Goal: Find specific page/section: Find specific page/section

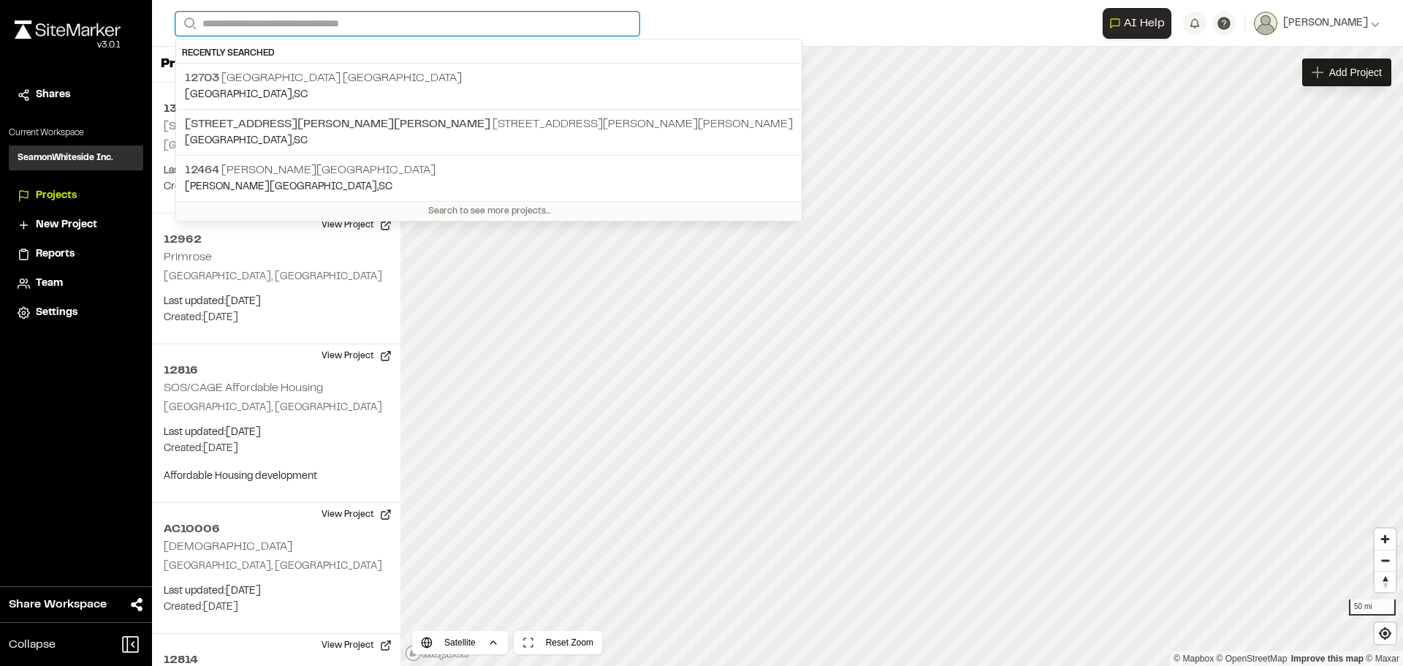
click at [496, 23] on input "Search" at bounding box center [407, 24] width 464 height 24
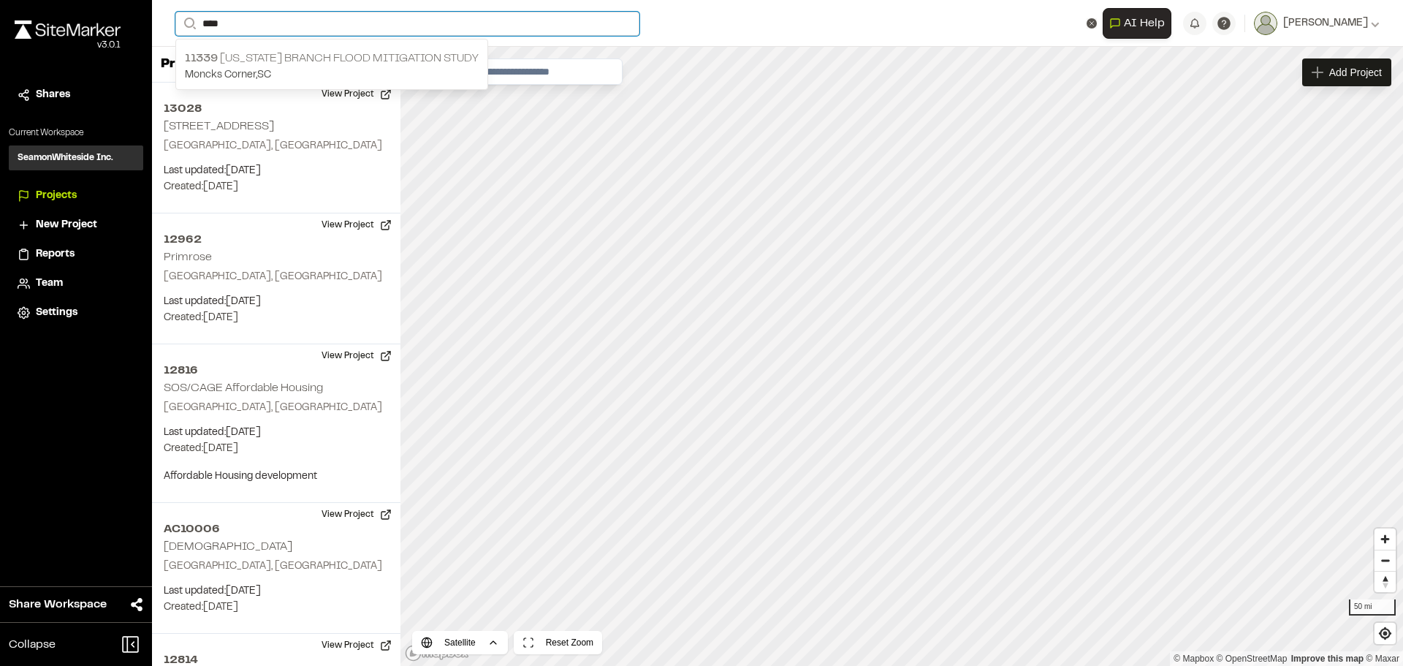
type input "****"
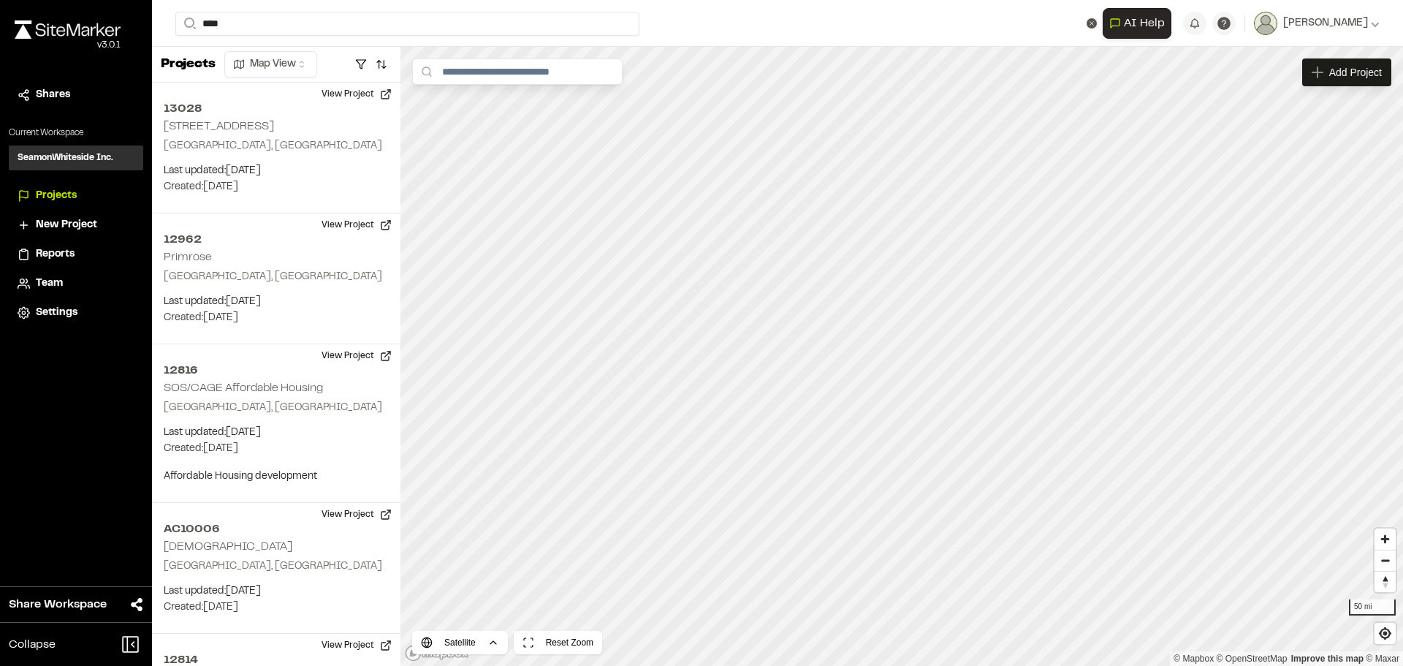
click at [430, 58] on p "11339 [US_STATE] Branch Flood Mitigation Study" at bounding box center [332, 59] width 294 height 18
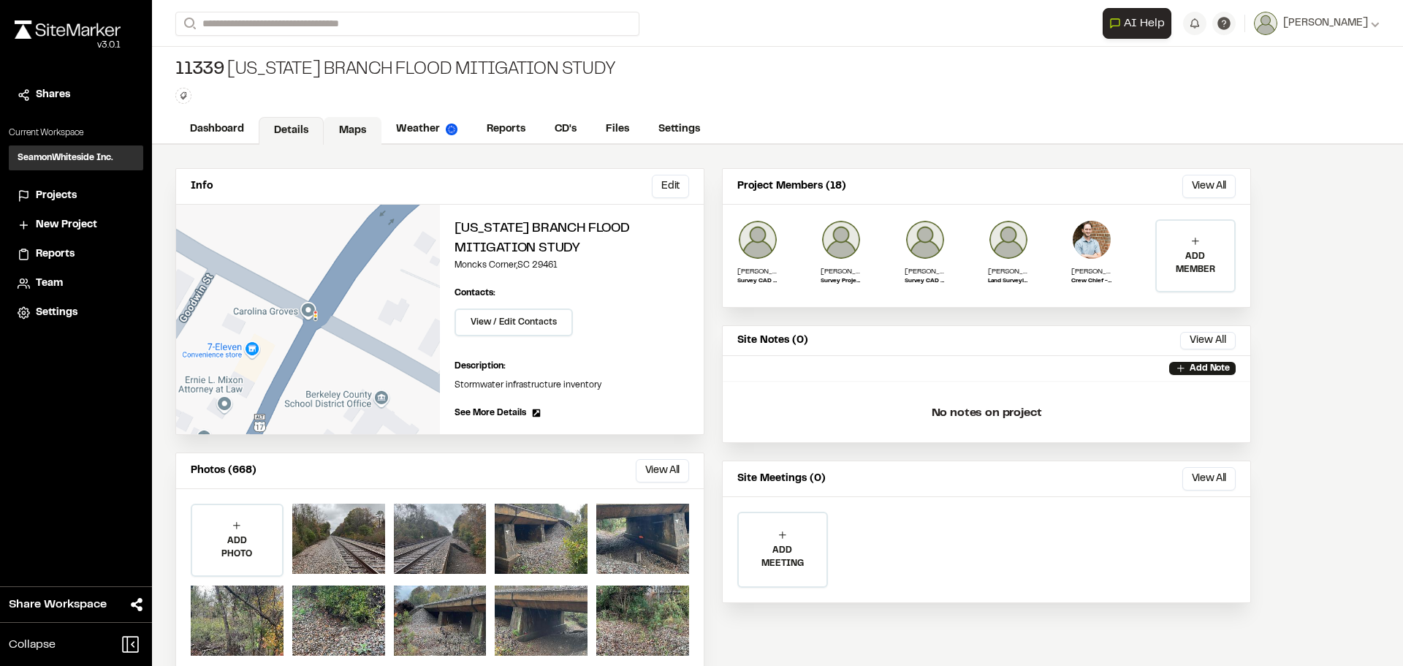
click at [359, 129] on link "Maps" at bounding box center [353, 131] width 58 height 28
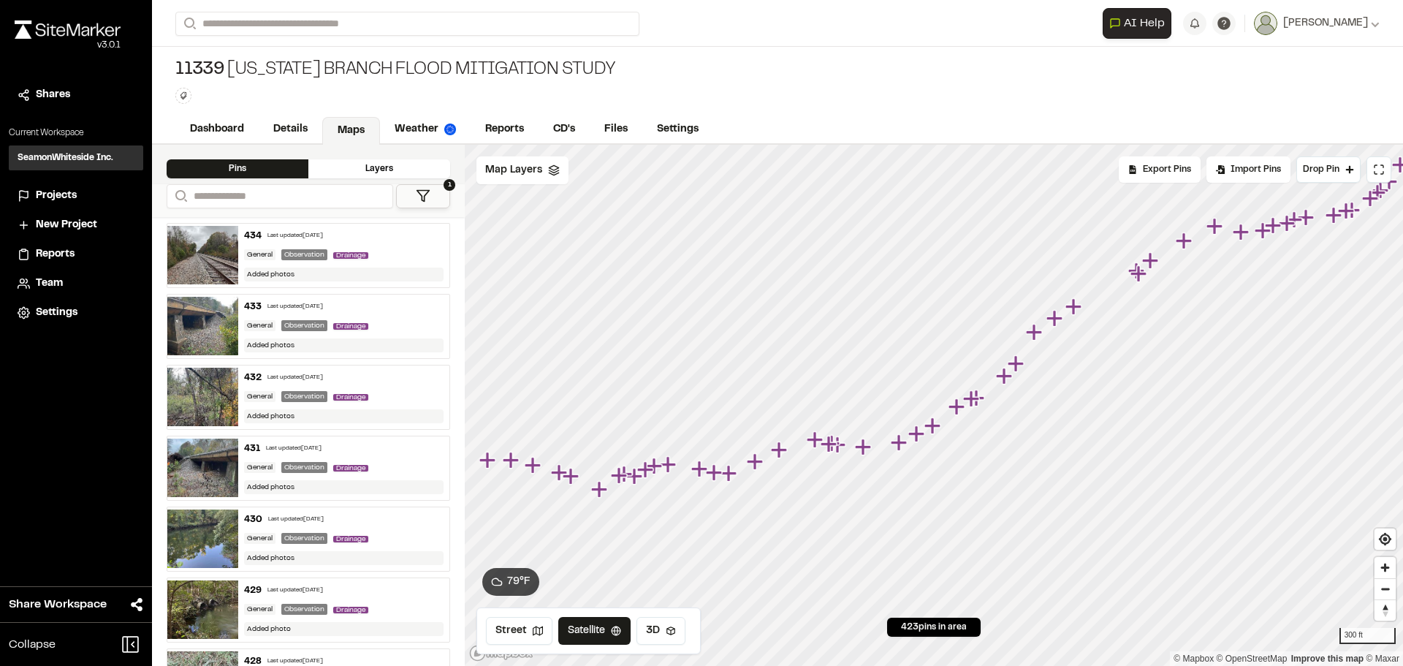
click at [571, 476] on icon "Map marker" at bounding box center [571, 476] width 16 height 16
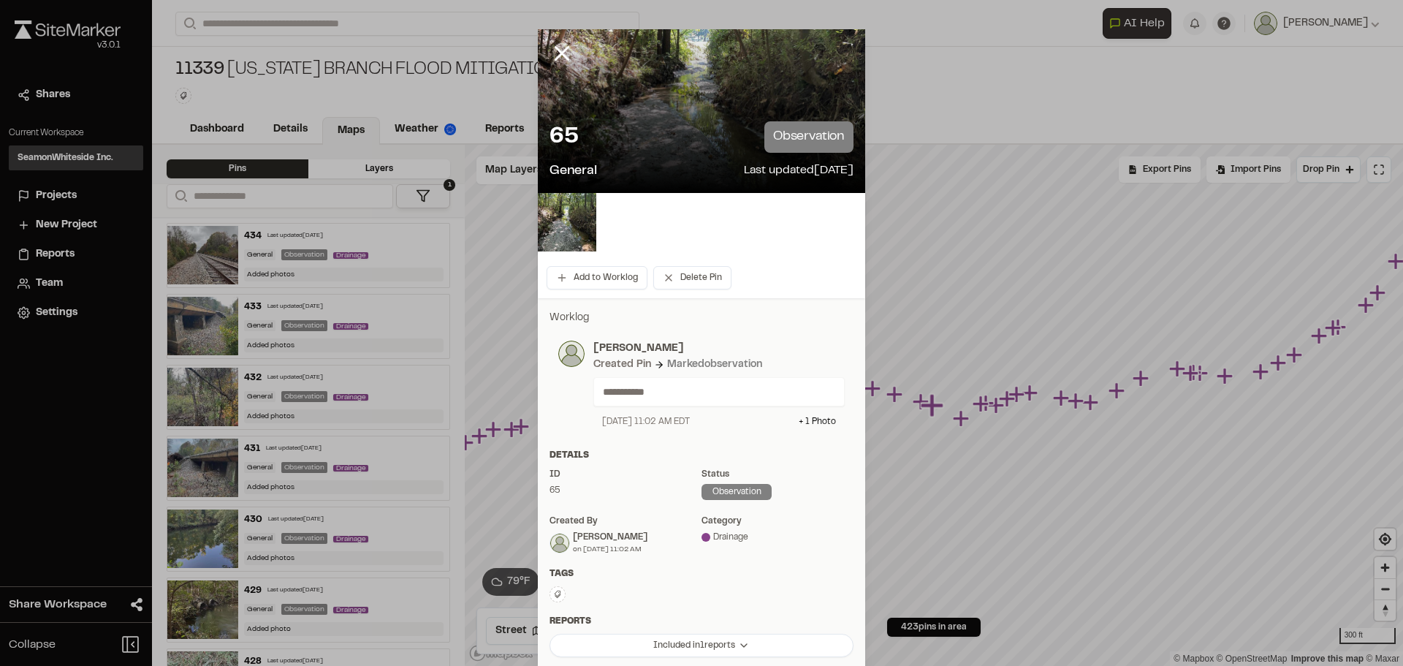
click at [713, 111] on div "65 observation General Last updated [DATE]" at bounding box center [701, 151] width 327 height 83
click at [714, 112] on div "65 observation General Last updated [DATE]" at bounding box center [701, 151] width 327 height 83
click at [557, 233] on img at bounding box center [567, 222] width 58 height 58
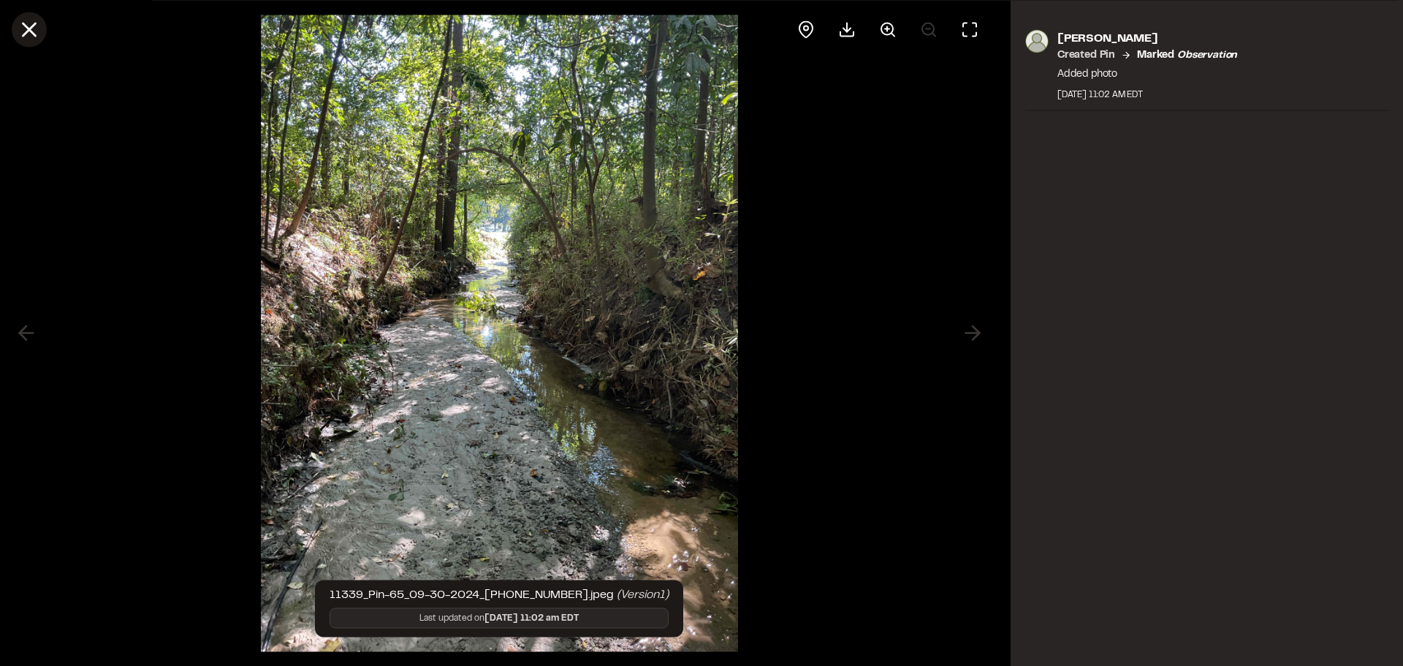
click at [31, 28] on line at bounding box center [29, 29] width 12 height 12
